Goal: Find specific page/section: Find specific page/section

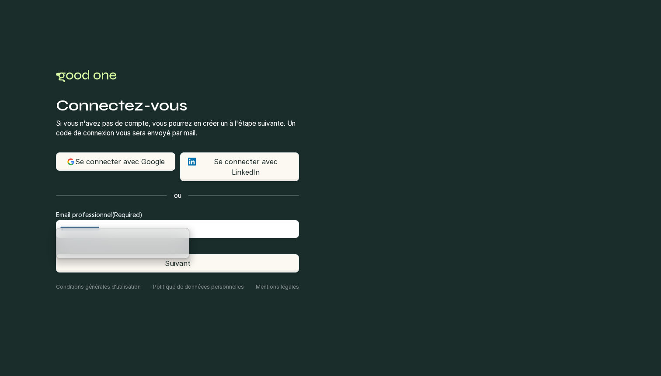
click at [135, 170] on button "Se connecter avec Google" at bounding box center [115, 162] width 119 height 18
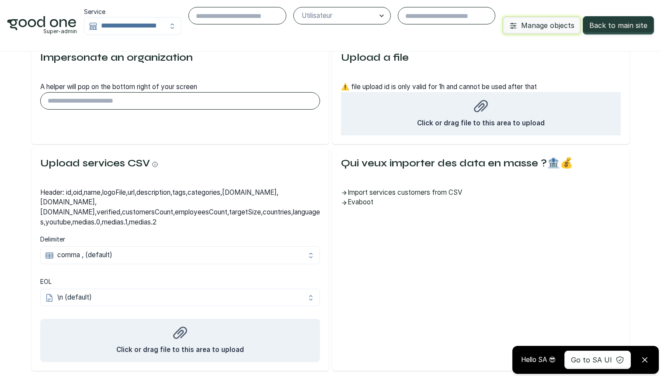
click at [536, 28] on span "Manage objects" at bounding box center [547, 25] width 53 height 9
